Goal: Book appointment/travel/reservation

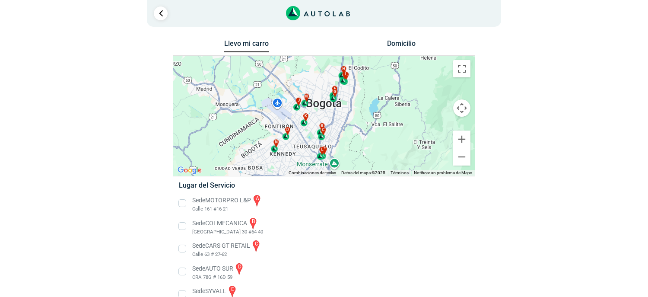
click at [186, 227] on li "Sede COLMECANICA b [GEOGRAPHIC_DATA] 30 #64-40" at bounding box center [323, 225] width 303 height 19
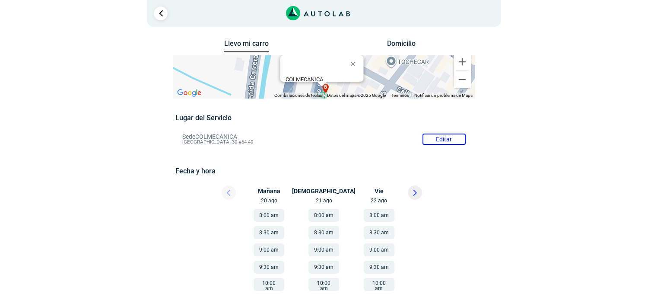
scroll to position [130, 0]
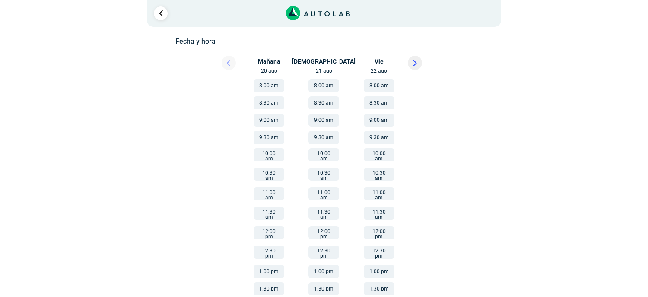
click at [269, 86] on button "8:00 am" at bounding box center [268, 85] width 31 height 13
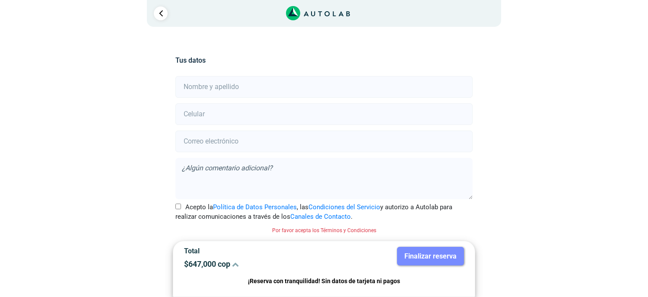
scroll to position [182, 0]
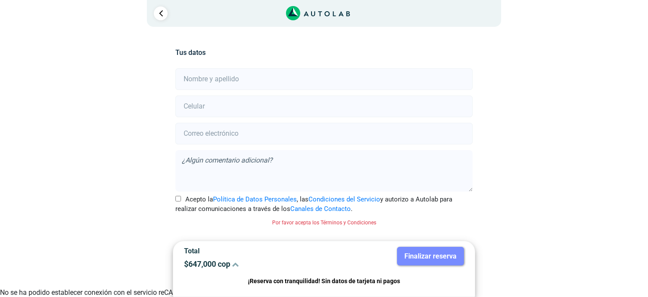
click at [205, 83] on input "text" at bounding box center [323, 79] width 297 height 22
type input "[PERSON_NAME]"
type input "3176475633"
click at [202, 137] on input "email" at bounding box center [323, 134] width 297 height 22
type input "[EMAIL_ADDRESS][DOMAIN_NAME]"
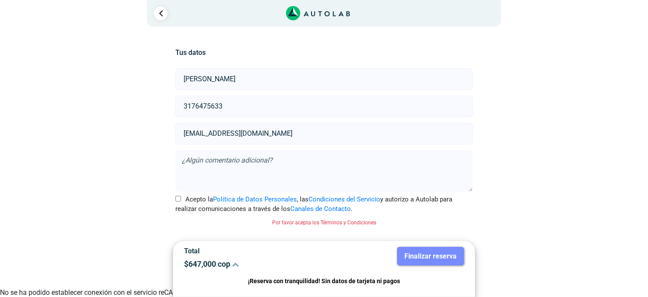
click at [177, 197] on input "Acepto la Política de Datos Personales , las Condiciones del Servicio y autoriz…" at bounding box center [178, 199] width 6 height 6
checkbox input "true"
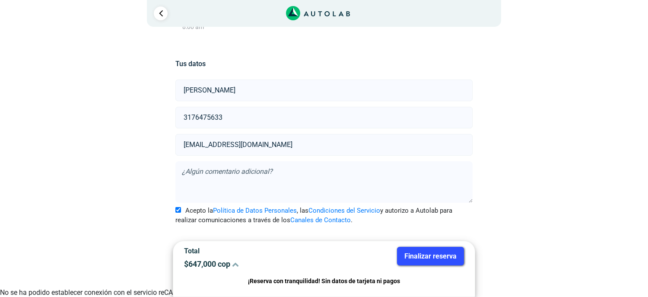
click at [194, 168] on textarea at bounding box center [323, 181] width 297 height 41
type textarea "q"
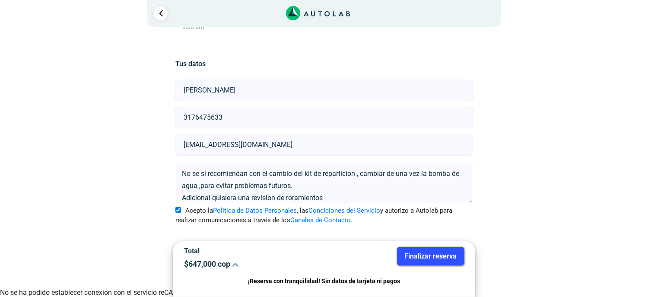
click at [293, 196] on textarea "No se si recomiendan con el cambio del kit de reparticion , cambiar de una vez …" at bounding box center [323, 181] width 297 height 41
click at [295, 196] on textarea "No se si recomiendan con el cambio del kit de reparticion , cambiar de una vez …" at bounding box center [323, 181] width 297 height 41
type textarea "No se si recomiendan con el cambio del kit de reparticion , cambiar de una vez …"
click at [433, 255] on button "Finalizar reserva" at bounding box center [430, 256] width 67 height 19
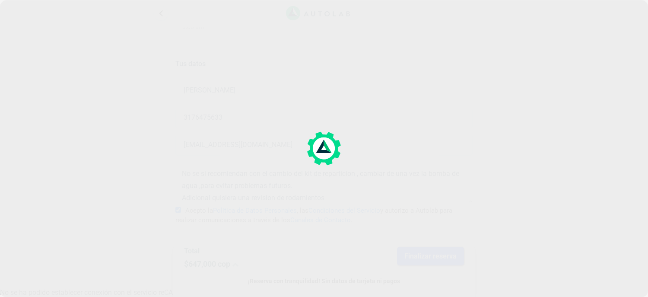
scroll to position [0, 0]
